Goal: Information Seeking & Learning: Learn about a topic

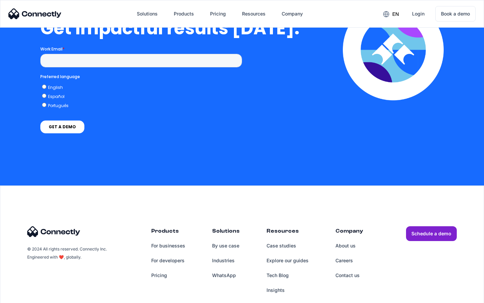
scroll to position [1484, 0]
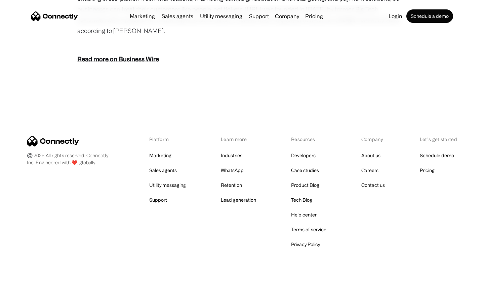
scroll to position [834, 0]
